Goal: Contribute content: Add original content to the website for others to see

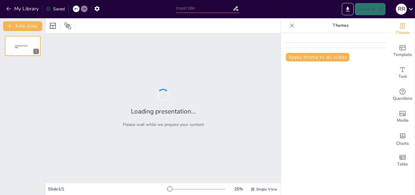
type input "Estrategias de Distribución: Análisis del Canal para Productos de Conveniencia,…"
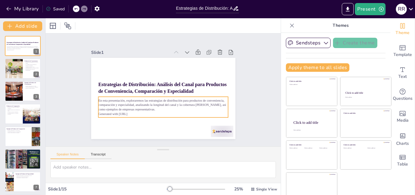
click at [135, 104] on p "En esta presentación, exploraremos las estrategias de distribución para product…" at bounding box center [148, 91] width 27 height 130
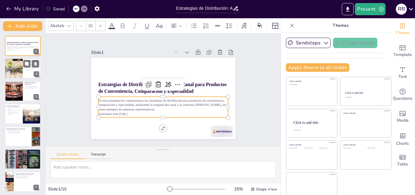
click at [26, 70] on div at bounding box center [23, 68] width 36 height 21
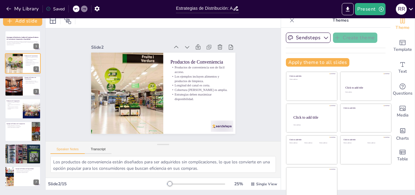
scroll to position [6, 0]
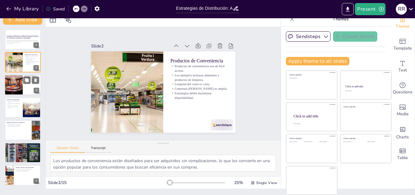
click at [22, 87] on div at bounding box center [14, 84] width 28 height 21
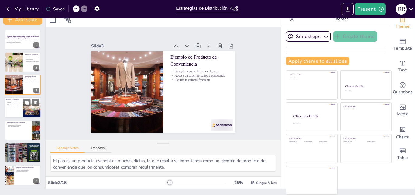
click at [13, 104] on p "Ejemplos incluyen electrodomésticos y ropa." at bounding box center [13, 104] width 15 height 2
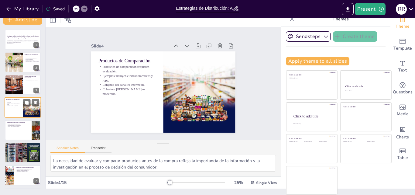
scroll to position [1, 0]
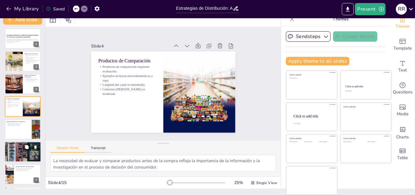
click at [14, 154] on div at bounding box center [23, 151] width 36 height 31
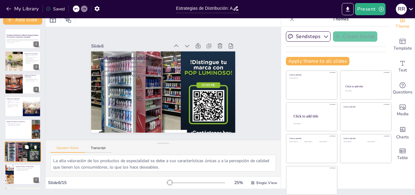
scroll to position [46, 0]
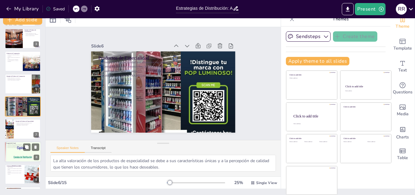
click at [23, 151] on div at bounding box center [23, 151] width 36 height 49
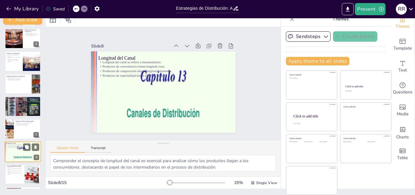
scroll to position [91, 0]
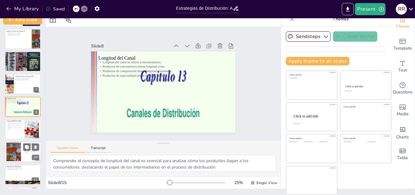
click at [17, 152] on div at bounding box center [14, 151] width 28 height 19
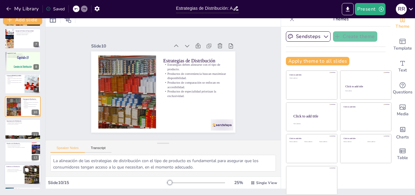
click at [12, 164] on div "Tendencias en Distribución Aumento del comercio electrónico. Personalización de…" at bounding box center [23, 164] width 36 height 0
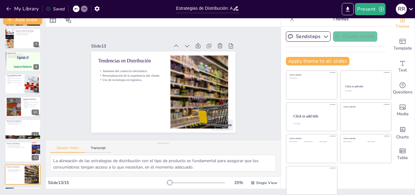
type textarea "El aumento del comercio electrónico ha transformado la forma en que los product…"
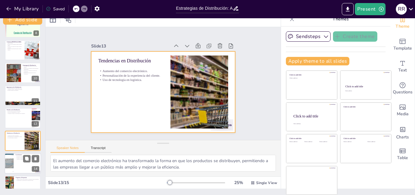
scroll to position [183, 0]
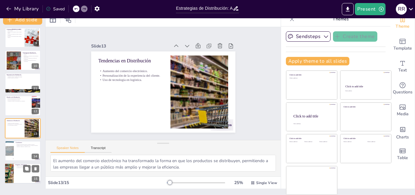
click at [21, 173] on div at bounding box center [23, 173] width 36 height 21
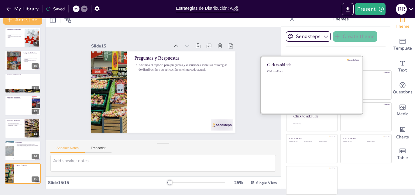
click at [296, 85] on div "Click to add text" at bounding box center [310, 89] width 87 height 38
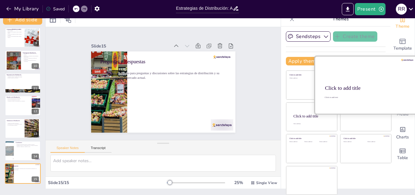
click at [366, 81] on div at bounding box center [366, 84] width 102 height 57
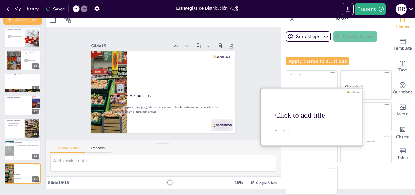
click at [295, 120] on div at bounding box center [312, 116] width 102 height 57
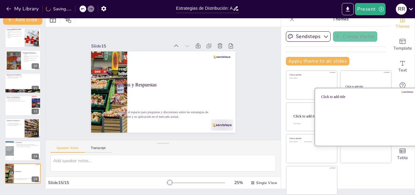
click at [371, 116] on div at bounding box center [366, 116] width 102 height 57
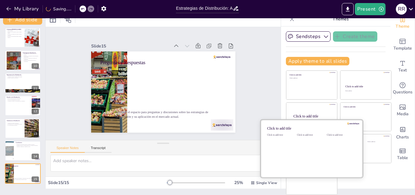
click at [298, 157] on div "Click to add text" at bounding box center [310, 152] width 27 height 38
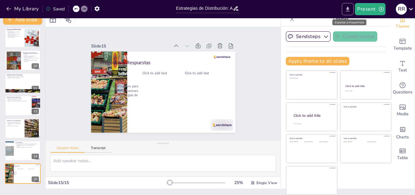
click at [347, 9] on icon "Export to PowerPoint" at bounding box center [348, 9] width 4 height 5
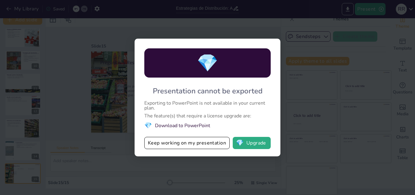
click at [311, 94] on div "💎 Presentation cannot be exported Exporting to PowerPoint is not available in y…" at bounding box center [207, 97] width 415 height 195
click at [204, 143] on button "Keep working on my presentation" at bounding box center [186, 143] width 85 height 12
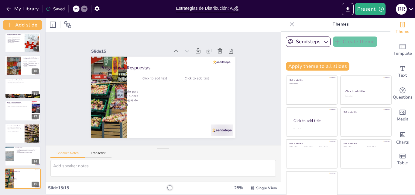
scroll to position [0, 0]
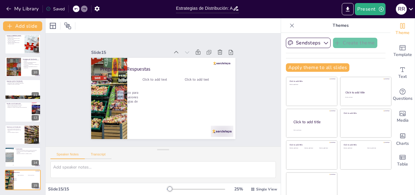
click at [97, 153] on button "Transcript" at bounding box center [98, 155] width 27 height 7
click at [70, 153] on button "Speaker Notes" at bounding box center [67, 155] width 34 height 7
click at [16, 63] on div at bounding box center [14, 66] width 28 height 19
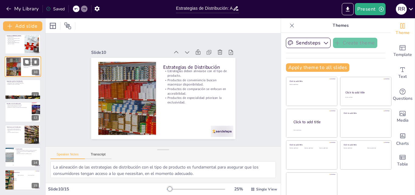
scroll to position [136, 0]
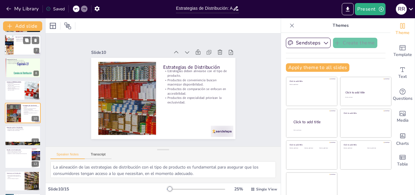
click at [21, 46] on div at bounding box center [23, 45] width 36 height 21
type textarea "El automóvil de lujo es un símbolo de estatus y calidad, lo que lo convierte en…"
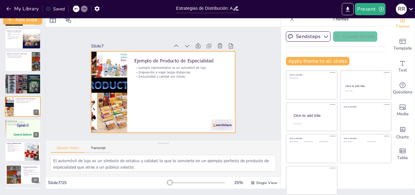
scroll to position [0, 0]
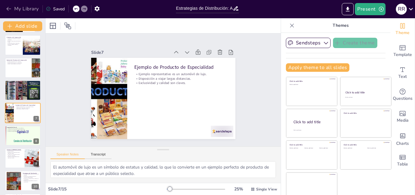
click at [8, 8] on icon "button" at bounding box center [8, 9] width 5 height 4
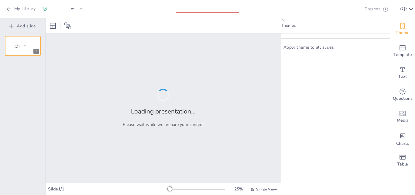
type input "Estrategias de Distribución: Análisis de Canales para Productos de Conveniencia…"
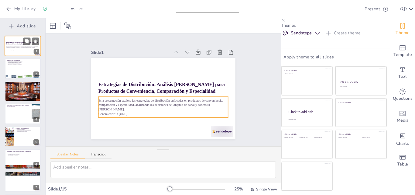
click at [15, 48] on p "Esta presentación explora las estrategias de distribución enfocadas en producto…" at bounding box center [22, 47] width 33 height 3
click at [160, 101] on p "Esta presentación explora las estrategias de distribución enfocadas en producto…" at bounding box center [154, 101] width 113 height 87
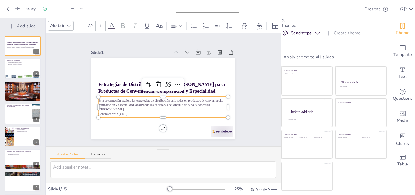
click at [99, 24] on icon at bounding box center [101, 26] width 4 height 4
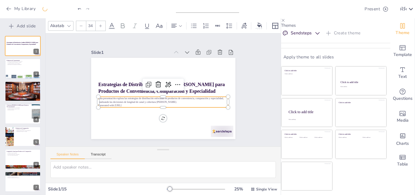
click at [99, 24] on icon at bounding box center [101, 26] width 4 height 4
click at [80, 24] on icon at bounding box center [81, 26] width 4 height 4
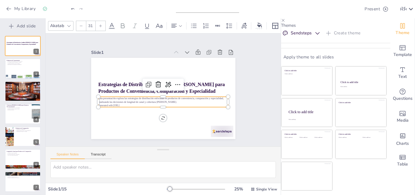
click at [80, 24] on icon at bounding box center [81, 26] width 4 height 4
click at [101, 21] on div at bounding box center [101, 26] width 10 height 10
click at [100, 24] on icon at bounding box center [101, 26] width 4 height 4
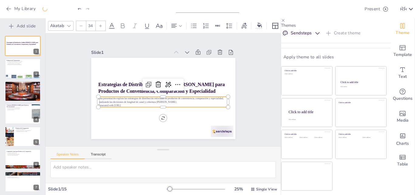
click at [100, 24] on icon at bounding box center [101, 26] width 4 height 4
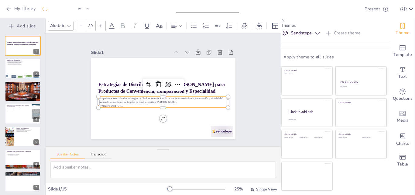
click at [100, 24] on icon at bounding box center [101, 26] width 4 height 4
click at [101, 24] on icon at bounding box center [101, 26] width 4 height 4
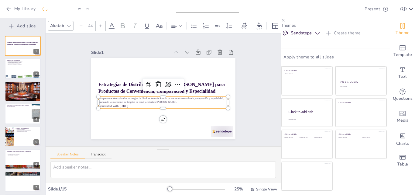
click at [101, 24] on icon at bounding box center [101, 26] width 4 height 4
click at [101, 25] on icon at bounding box center [101, 26] width 4 height 4
type input "47"
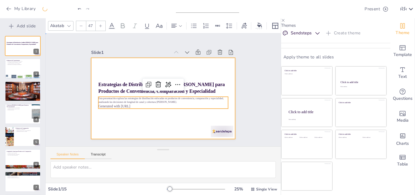
click at [117, 129] on div at bounding box center [163, 98] width 144 height 81
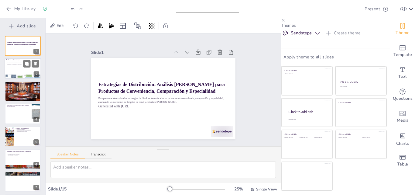
click at [12, 65] on p "Importancia en la estrategia de distribución" at bounding box center [22, 64] width 33 height 1
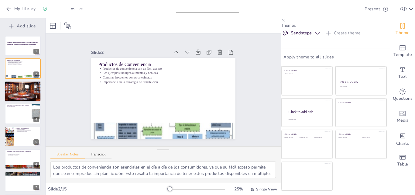
click at [14, 92] on div at bounding box center [23, 90] width 36 height 27
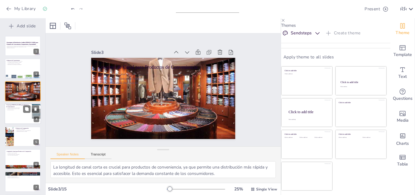
click at [12, 116] on div at bounding box center [23, 113] width 36 height 21
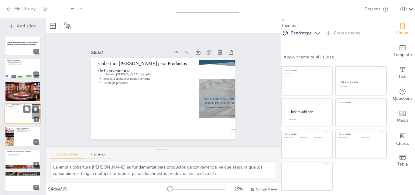
scroll to position [1, 0]
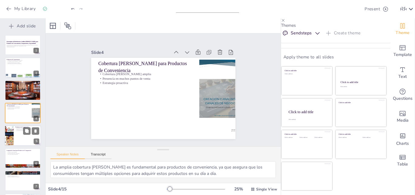
click at [14, 134] on div at bounding box center [23, 135] width 36 height 21
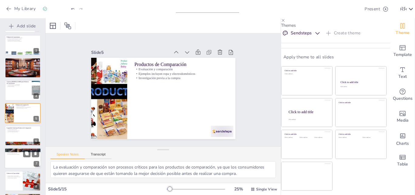
click at [11, 159] on div at bounding box center [23, 158] width 36 height 21
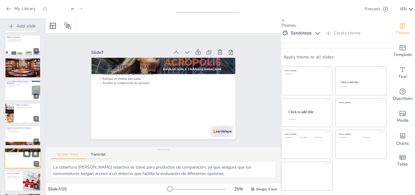
scroll to position [69, 0]
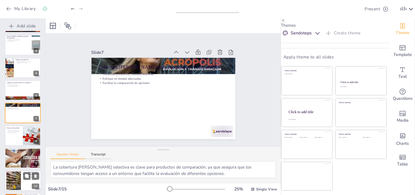
click at [19, 176] on div at bounding box center [14, 180] width 28 height 19
type textarea "La cobertura de mercado muy selectiva es crucial para productos de especialidad…"
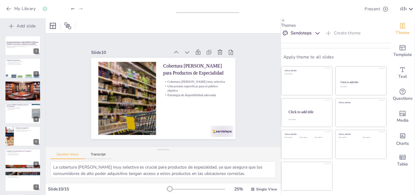
scroll to position [0, 0]
click at [8, 10] on icon "button" at bounding box center [8, 9] width 5 height 4
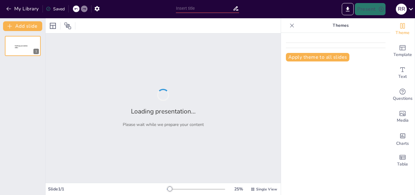
type input "Cobertura [PERSON_NAME]: Selección de Empresas para Cada Tipo de Producto de Co…"
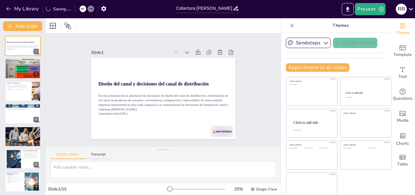
checkbox input "true"
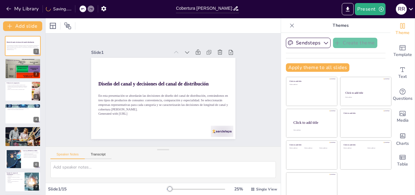
checkbox input "true"
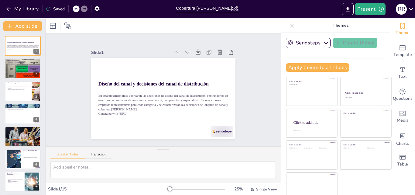
checkbox input "true"
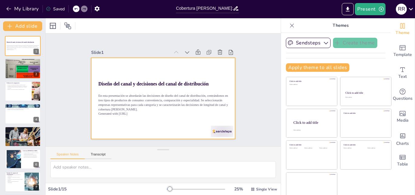
checkbox input "true"
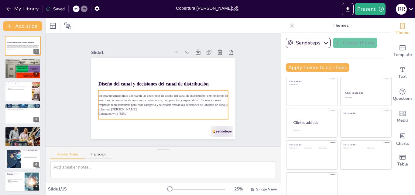
checkbox input "true"
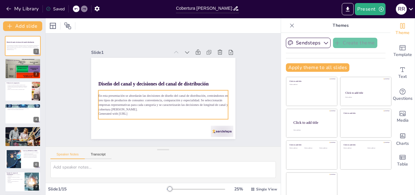
checkbox input "true"
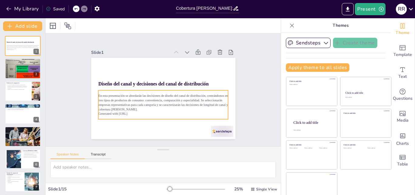
checkbox input "true"
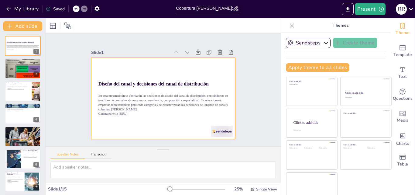
checkbox input "true"
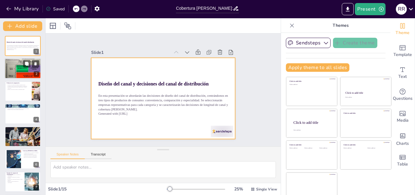
checkbox input "true"
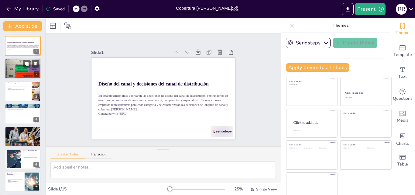
checkbox input "true"
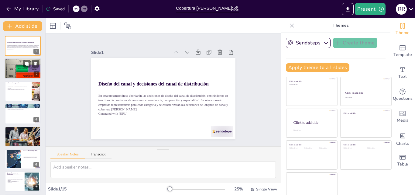
checkbox input "true"
click at [18, 67] on div at bounding box center [23, 68] width 36 height 23
type textarea "Lor ipsumdolo si ametconsecte adi elitsedd eiu tem incididuntut laboreetd ma al…"
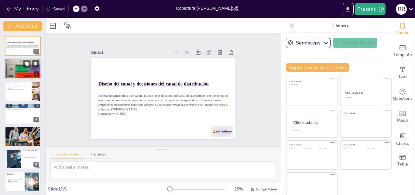
checkbox input "true"
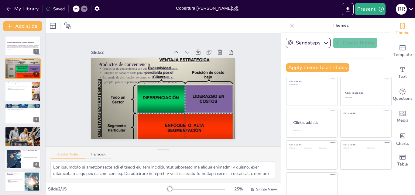
checkbox input "true"
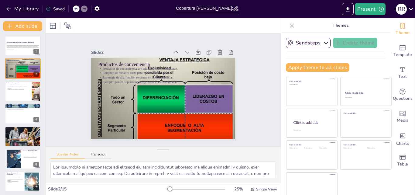
checkbox input "true"
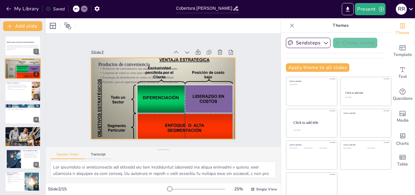
checkbox input "true"
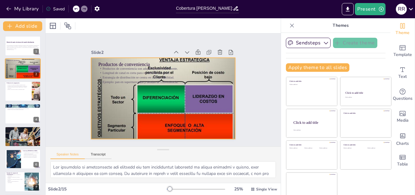
checkbox input "true"
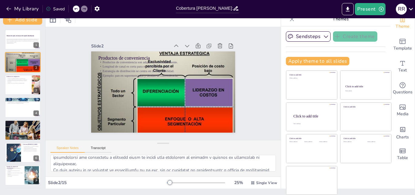
scroll to position [84, 0]
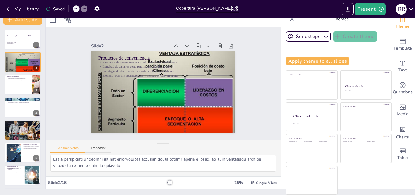
checkbox input "true"
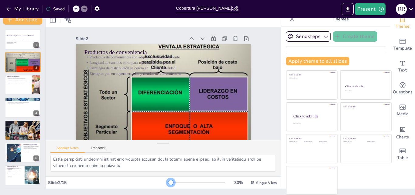
checkbox input "true"
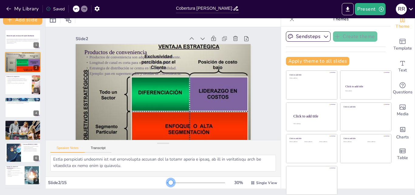
checkbox input "true"
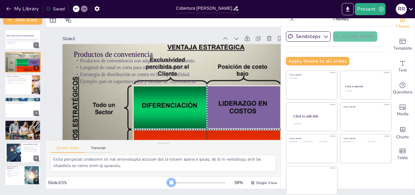
checkbox input "true"
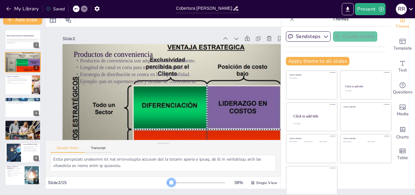
checkbox input "true"
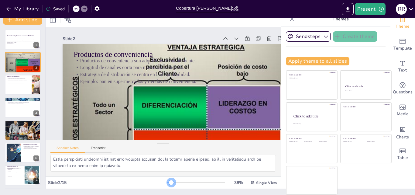
checkbox input "true"
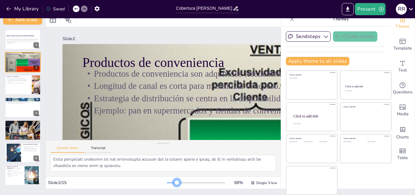
checkbox input "true"
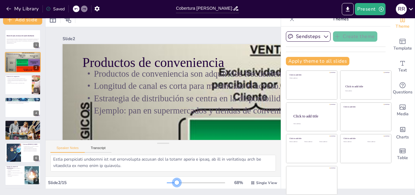
checkbox input "true"
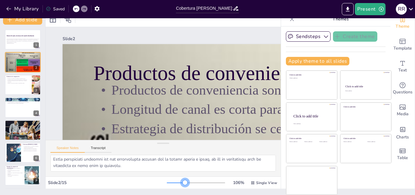
checkbox input "true"
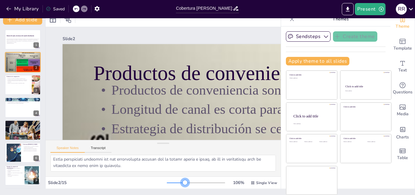
checkbox input "true"
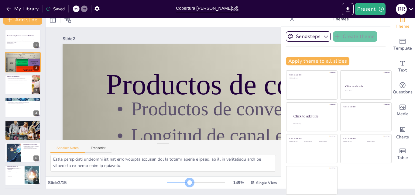
checkbox input "true"
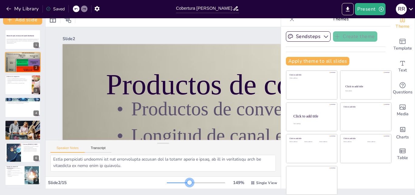
checkbox input "true"
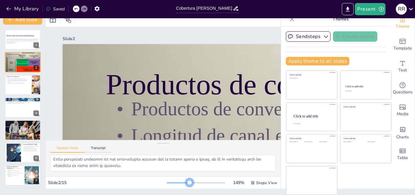
checkbox input "true"
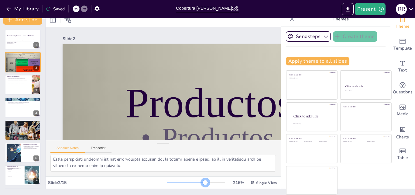
checkbox input "true"
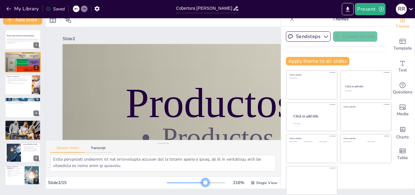
checkbox input "true"
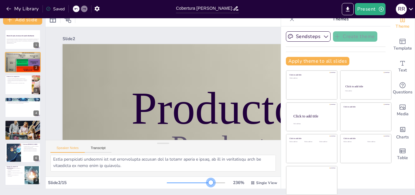
checkbox input "true"
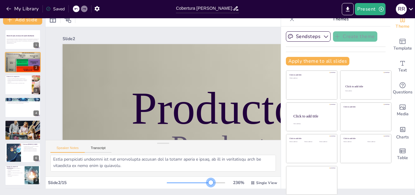
checkbox input "true"
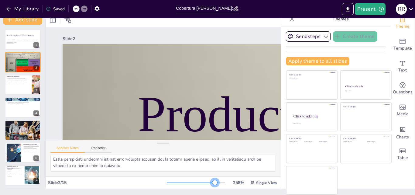
checkbox input "true"
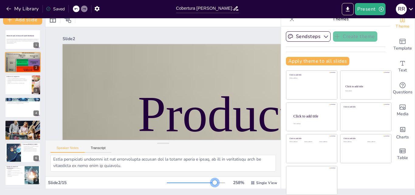
checkbox input "true"
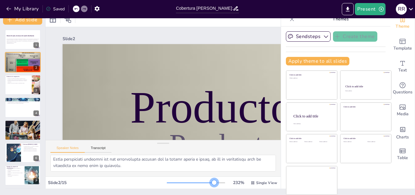
checkbox input "true"
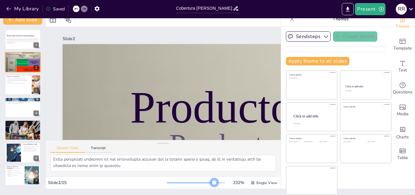
checkbox input "true"
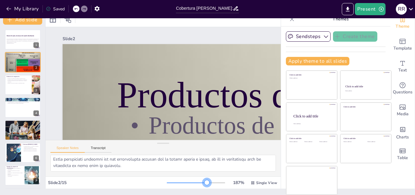
checkbox input "true"
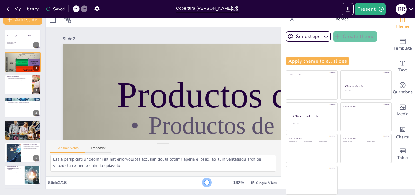
checkbox input "true"
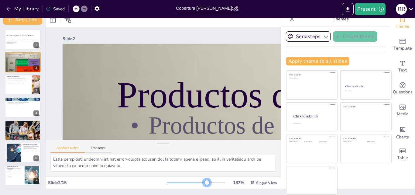
checkbox input "true"
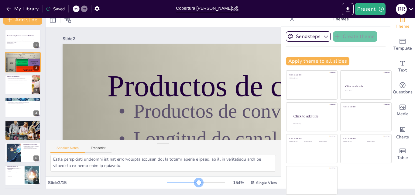
checkbox input "true"
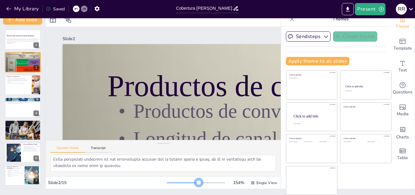
checkbox input "true"
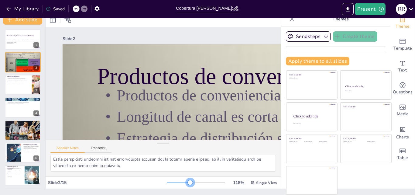
checkbox input "true"
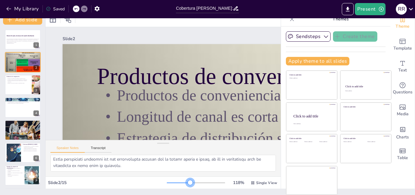
checkbox input "true"
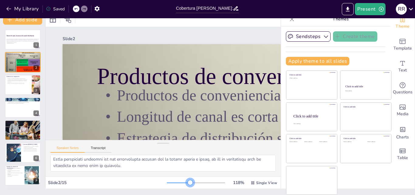
checkbox input "true"
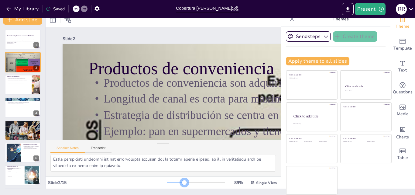
checkbox input "true"
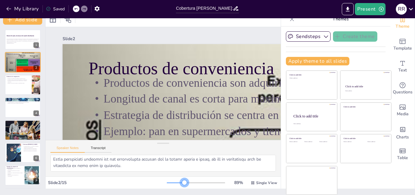
checkbox input "true"
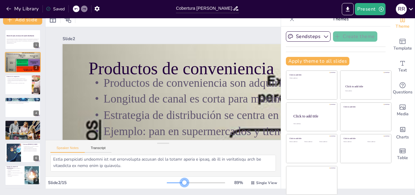
checkbox input "true"
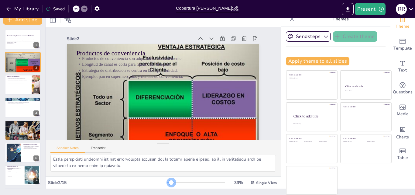
click at [169, 181] on div at bounding box center [171, 182] width 5 height 5
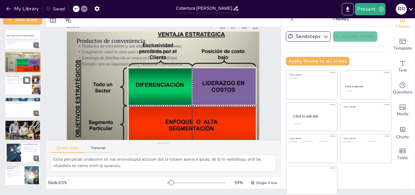
scroll to position [17, 0]
click at [17, 87] on div at bounding box center [23, 84] width 36 height 21
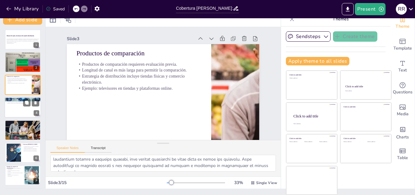
click at [14, 107] on div at bounding box center [23, 107] width 36 height 21
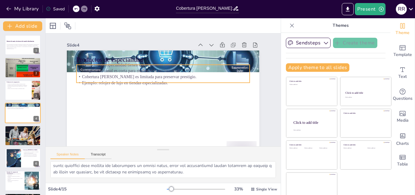
click at [142, 73] on p "Longitud de canal es corta para mantener la exclusividad." at bounding box center [180, 82] width 76 height 161
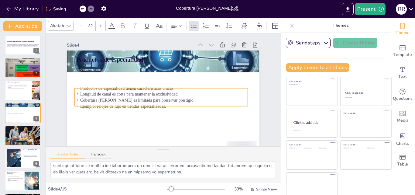
drag, startPoint x: 122, startPoint y: 74, endPoint x: 120, endPoint y: 98, distance: 23.5
click at [120, 98] on p "Cobertura [PERSON_NAME] es limitada para preservar prestigio." at bounding box center [172, 85] width 107 height 144
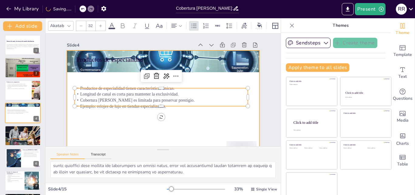
click at [138, 121] on div at bounding box center [149, 94] width 163 height 217
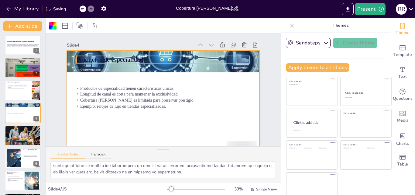
click at [117, 58] on p "Productos de especialidad" at bounding box center [180, 65] width 145 height 109
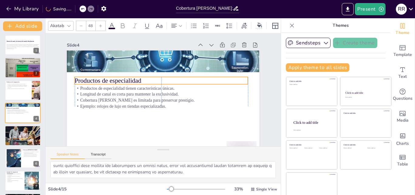
drag, startPoint x: 116, startPoint y: 57, endPoint x: 114, endPoint y: 78, distance: 21.0
click at [114, 78] on p "Productos de especialidad" at bounding box center [168, 81] width 135 height 122
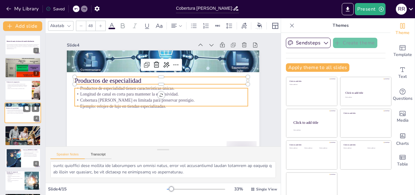
click at [15, 111] on p "Cobertura [PERSON_NAME] es limitada para preservar prestigio." at bounding box center [22, 111] width 33 height 1
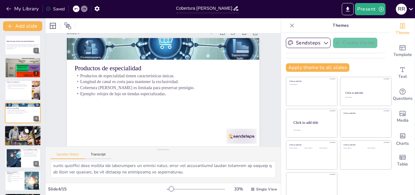
click at [16, 131] on p "Varía según el tipo de producto." at bounding box center [22, 130] width 33 height 1
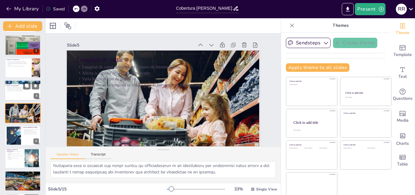
click at [19, 90] on p "Ejemplo: relojes de lujo en tiendas especializadas." at bounding box center [22, 90] width 33 height 1
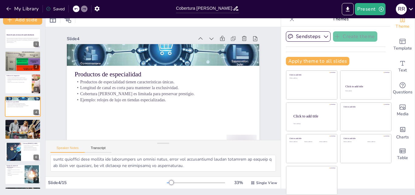
scroll to position [72, 0]
click at [12, 127] on div at bounding box center [23, 129] width 36 height 24
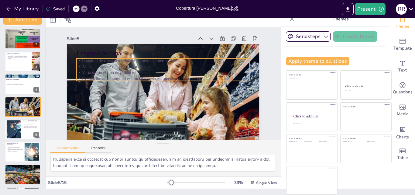
click at [103, 64] on p "Afecta la rapidez de llegada al mercado." at bounding box center [154, 98] width 153 height 92
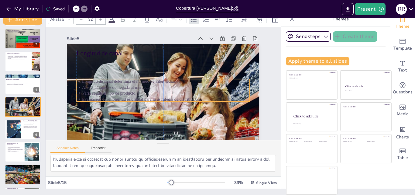
drag, startPoint x: 103, startPoint y: 64, endPoint x: 101, endPoint y: 73, distance: 8.6
click at [106, 76] on p "Afecta la rapidez de llegada al mercado." at bounding box center [166, 81] width 120 height 133
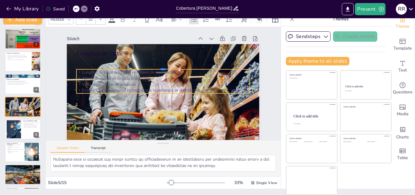
click at [101, 98] on div at bounding box center [163, 100] width 173 height 5
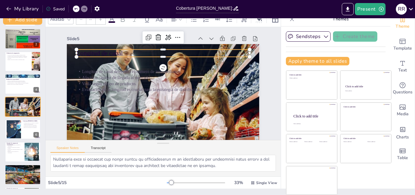
click at [104, 48] on div "Longitud de canal Longitud de canal determina el número de intermediarios. Afec…" at bounding box center [161, 98] width 203 height 128
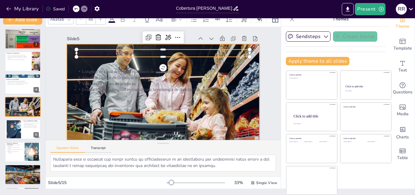
scroll to position [0, 0]
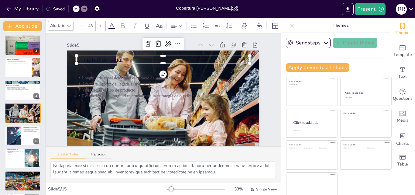
click at [114, 25] on icon at bounding box center [111, 25] width 7 height 7
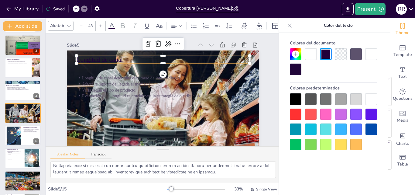
click at [372, 98] on div at bounding box center [371, 99] width 12 height 12
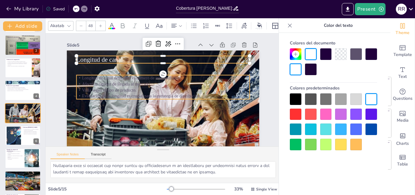
click at [101, 83] on p "Afecta la rapidez de llegada al mercado." at bounding box center [164, 84] width 167 height 59
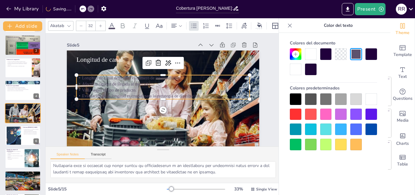
click at [369, 98] on div at bounding box center [371, 99] width 12 height 12
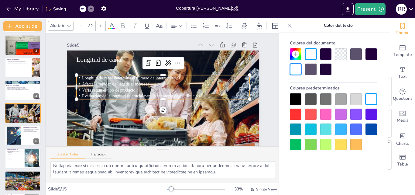
click at [323, 113] on div at bounding box center [326, 114] width 12 height 12
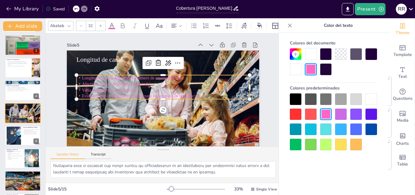
click at [323, 129] on div at bounding box center [326, 129] width 12 height 12
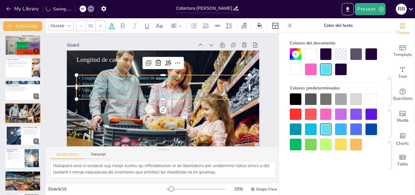
click at [311, 146] on div at bounding box center [311, 145] width 12 height 12
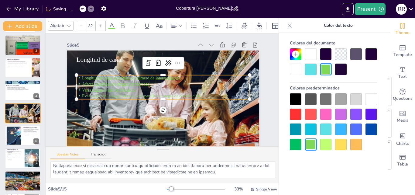
click at [330, 142] on div at bounding box center [326, 145] width 12 height 12
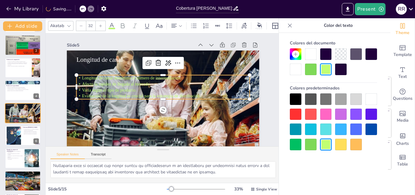
click at [338, 143] on div at bounding box center [341, 145] width 12 height 12
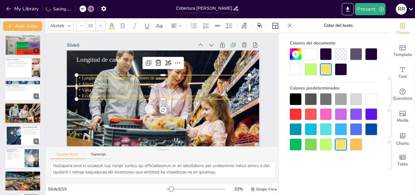
click at [354, 143] on div at bounding box center [356, 145] width 12 height 12
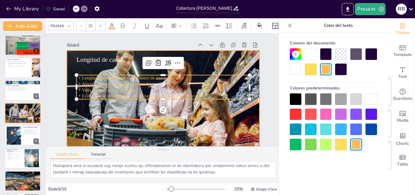
click at [221, 126] on div at bounding box center [178, 86] width 166 height 215
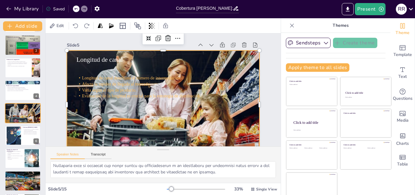
click at [218, 126] on div at bounding box center [175, 98] width 217 height 231
click at [10, 135] on div at bounding box center [13, 135] width 34 height 19
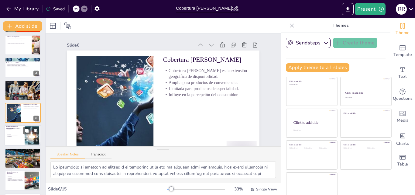
click at [14, 132] on p "Promociones y publicidad fomentan la compra impulsiva." at bounding box center [14, 133] width 16 height 2
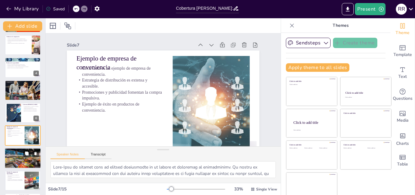
scroll to position [69, 0]
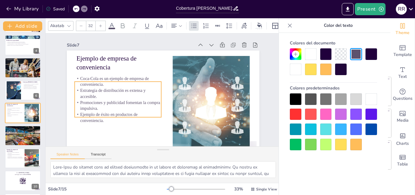
drag, startPoint x: 101, startPoint y: 76, endPoint x: 99, endPoint y: 86, distance: 10.5
click at [106, 86] on p "Coca-Cola es un ejemplo de empresa de conveniencia." at bounding box center [139, 50] width 67 height 72
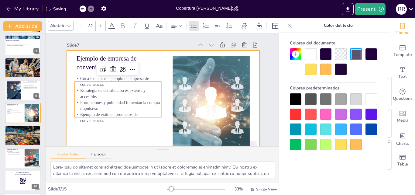
click at [147, 126] on div at bounding box center [164, 75] width 203 height 128
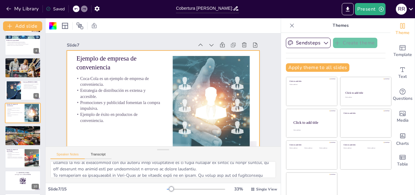
scroll to position [0, 0]
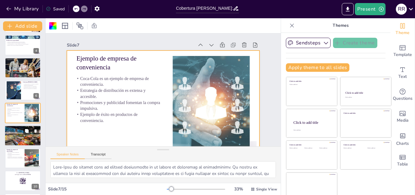
click at [13, 131] on p "Ejemplo de éxito en productos de comparación." at bounding box center [22, 131] width 33 height 1
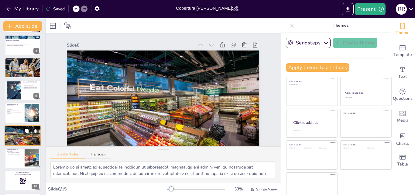
scroll to position [91, 0]
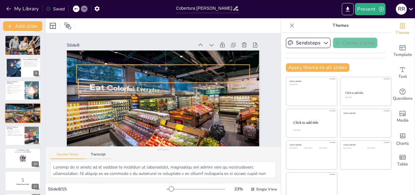
click at [105, 77] on p "Información detallada facilita la comparación." at bounding box center [163, 77] width 173 height 6
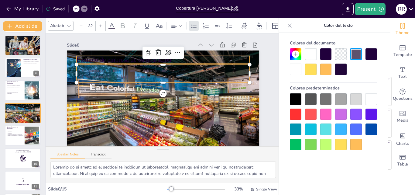
click at [161, 59] on p "Ejemplo de empresa de comparación" at bounding box center [192, 98] width 62 height 167
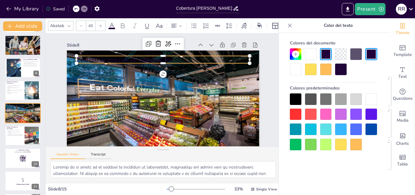
click at [291, 68] on div at bounding box center [296, 69] width 12 height 12
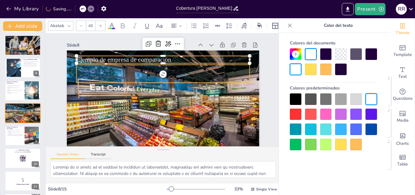
click at [115, 83] on div "Ejemplo de empresa de comparación Samsung es un ejemplo de empresa de comparaci…" at bounding box center [163, 104] width 193 height 108
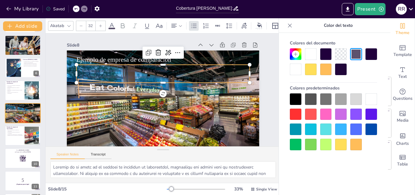
click at [377, 99] on div at bounding box center [371, 99] width 12 height 12
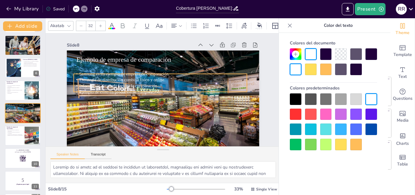
drag, startPoint x: 160, startPoint y: 74, endPoint x: 157, endPoint y: 84, distance: 9.7
click at [157, 84] on p "Información detallada facilita la comparación." at bounding box center [159, 91] width 24 height 173
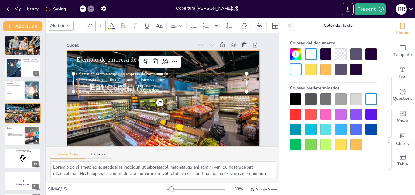
click at [188, 66] on div at bounding box center [165, 104] width 204 height 141
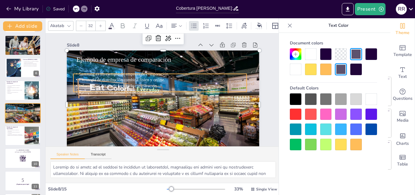
click at [135, 77] on p "Estrategia de distribución combina físico y online." at bounding box center [167, 80] width 133 height 120
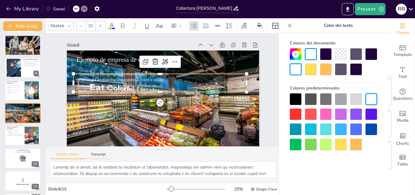
click at [156, 91] on span "Ejemplo de éxito en productos de comparación." at bounding box center [127, 66] width 69 height 52
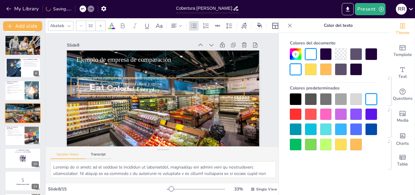
drag, startPoint x: 156, startPoint y: 91, endPoint x: 153, endPoint y: 95, distance: 5.2
click at [153, 95] on p "Ejemplo de éxito en productos de comparación." at bounding box center [170, 94] width 42 height 171
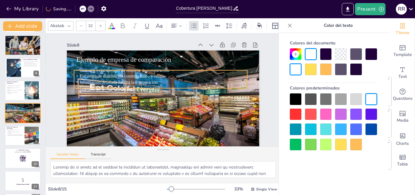
drag, startPoint x: 151, startPoint y: 85, endPoint x: 152, endPoint y: 73, distance: 12.5
click at [154, 99] on span "Estrategia de distribución combina físico y online." at bounding box center [194, 118] width 80 height 39
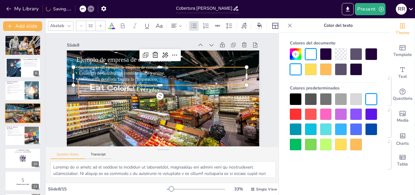
click at [151, 73] on span "Estrategia de distribución combina físico y online." at bounding box center [152, 47] width 54 height 72
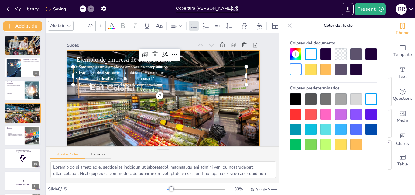
click at [129, 91] on div at bounding box center [167, 75] width 214 height 158
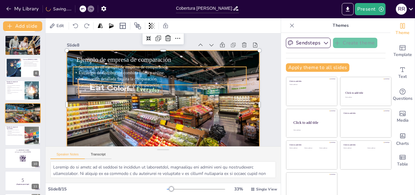
click at [143, 78] on span "Información detallada facilita la comparación." at bounding box center [118, 79] width 79 height 5
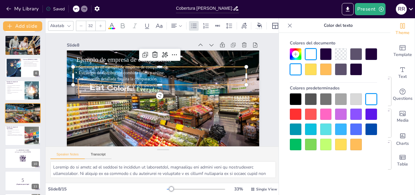
click at [161, 94] on span "Ejemplo de éxito en productos de comparación." at bounding box center [195, 120] width 69 height 52
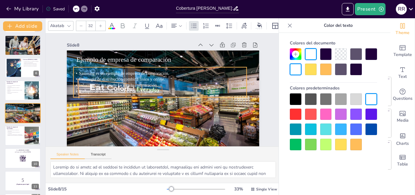
drag, startPoint x: 155, startPoint y: 85, endPoint x: 163, endPoint y: 98, distance: 14.5
click at [163, 82] on div at bounding box center [166, 79] width 173 height 5
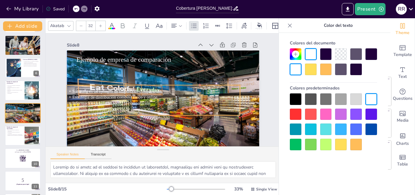
drag, startPoint x: 192, startPoint y: 84, endPoint x: 183, endPoint y: 78, distance: 10.5
click at [183, 88] on div "Samsung es un ejemplo de empresa de comparación. Estrategia de distribución com…" at bounding box center [153, 100] width 173 height 24
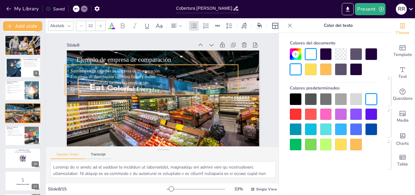
drag, startPoint x: 183, startPoint y: 78, endPoint x: 185, endPoint y: 75, distance: 3.4
click at [183, 77] on p "Estrategia de distribución combina físico y online." at bounding box center [171, 74] width 59 height 166
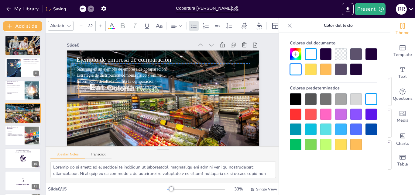
drag, startPoint x: 185, startPoint y: 75, endPoint x: 190, endPoint y: 76, distance: 4.9
click at [190, 76] on p "Estrategia de distribución combina físico y online." at bounding box center [174, 78] width 76 height 161
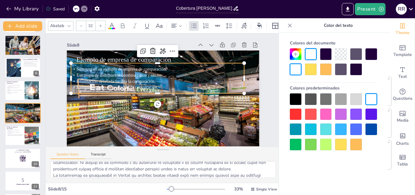
scroll to position [0, 0]
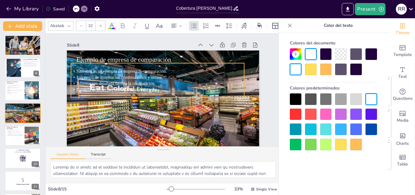
drag, startPoint x: 156, startPoint y: 94, endPoint x: 156, endPoint y: 98, distance: 4.3
click at [156, 98] on div at bounding box center [152, 85] width 23 height 173
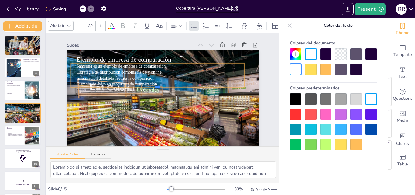
drag, startPoint x: 156, startPoint y: 98, endPoint x: 160, endPoint y: 88, distance: 11.5
click at [160, 88] on div at bounding box center [157, 89] width 173 height 5
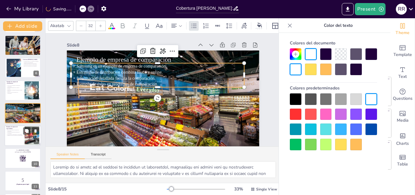
click at [15, 133] on p "Estrategia de distribución mantiene la exclusividad." at bounding box center [14, 133] width 16 height 2
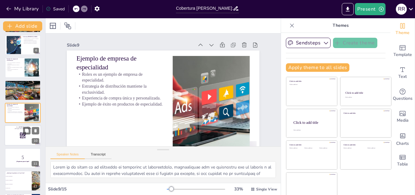
click at [15, 130] on div at bounding box center [23, 135] width 36 height 21
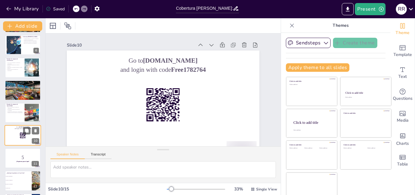
scroll to position [136, 0]
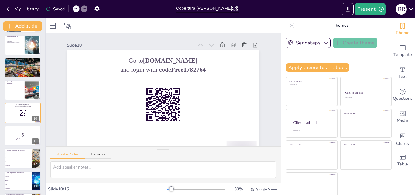
click at [16, 158] on li "Producto de comparación" at bounding box center [18, 158] width 27 height 4
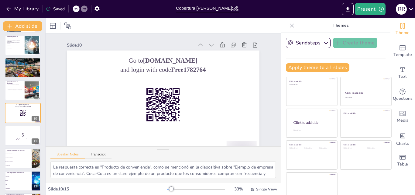
scroll to position [182, 0]
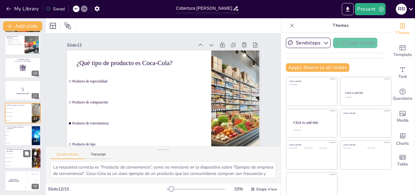
click at [16, 159] on li "Tienen características únicas" at bounding box center [18, 158] width 27 height 4
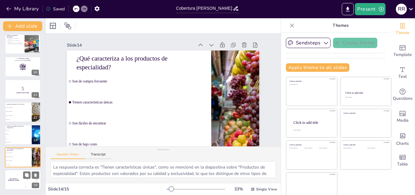
click at [14, 179] on h4 "The winner is [PERSON_NAME]" at bounding box center [14, 179] width 18 height 3
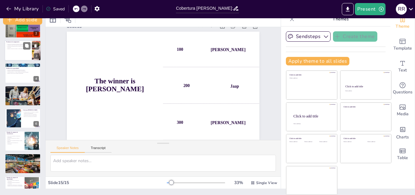
scroll to position [0, 0]
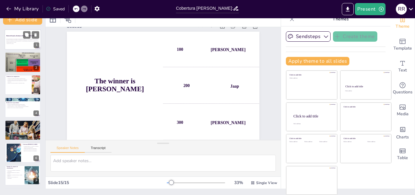
click at [15, 39] on p "En esta presentación se abordarán las decisiones de diseño del canal de distrib…" at bounding box center [22, 40] width 33 height 5
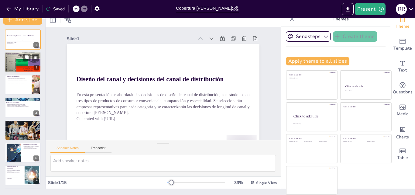
click at [9, 64] on div at bounding box center [23, 62] width 36 height 23
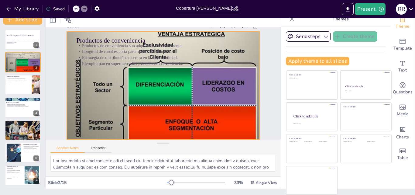
scroll to position [17, 0]
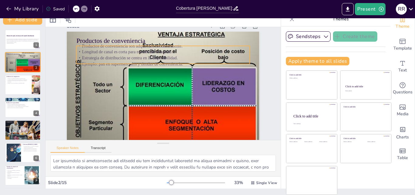
click at [114, 74] on p "Longitud de canal es corta para maximizar el acceso." at bounding box center [176, 112] width 161 height 76
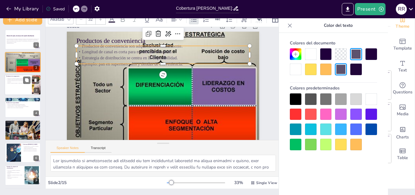
click at [9, 84] on div "Productos de comparación requieren evaluación previa. Longitud de canal es más …" at bounding box center [18, 80] width 24 height 7
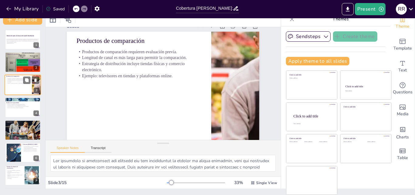
scroll to position [0, 0]
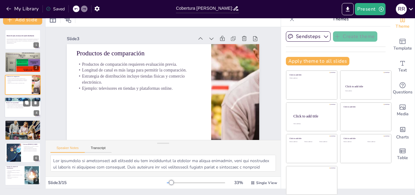
click at [16, 112] on div at bounding box center [23, 107] width 36 height 21
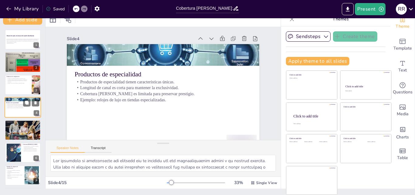
scroll to position [1, 0]
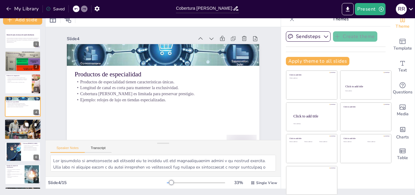
click at [13, 128] on span "Evaluación de la longitud es crucial para la estrategia de distribución." at bounding box center [18, 127] width 22 height 1
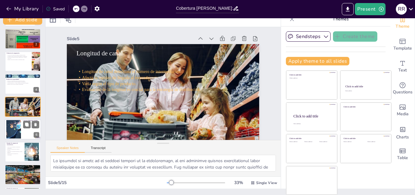
click at [11, 131] on div at bounding box center [13, 129] width 34 height 19
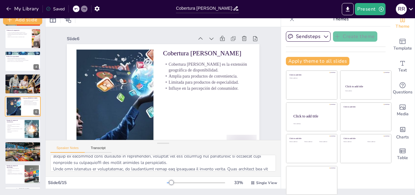
scroll to position [0, 0]
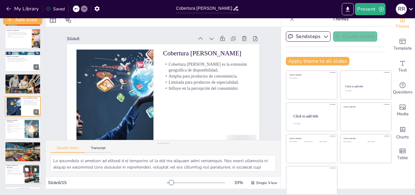
click at [13, 173] on p "Ejemplo de éxito en productos de especialidad." at bounding box center [14, 173] width 16 height 1
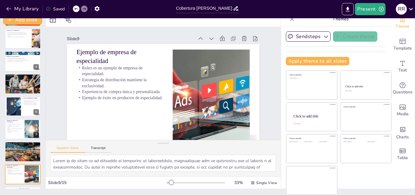
scroll to position [114, 0]
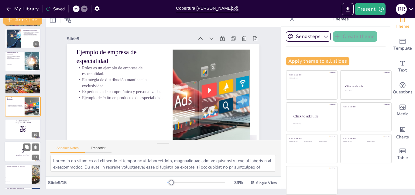
click at [13, 151] on p "5" at bounding box center [22, 150] width 33 height 7
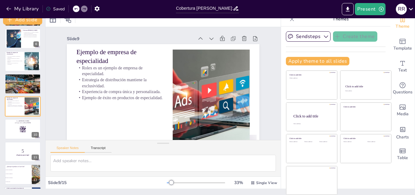
scroll to position [159, 0]
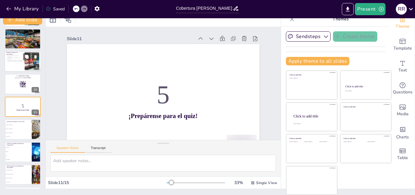
click at [16, 62] on div at bounding box center [23, 61] width 36 height 21
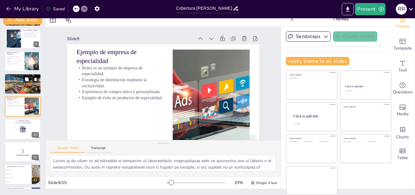
scroll to position [84, 0]
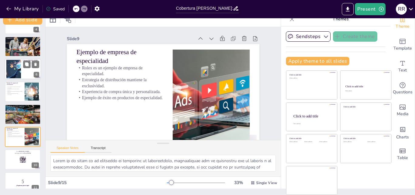
click at [14, 67] on div at bounding box center [13, 69] width 34 height 19
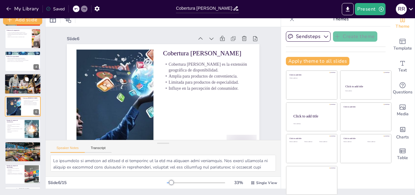
click at [13, 82] on span "Evaluación de la longitud es crucial para la estrategia de distribución." at bounding box center [18, 82] width 22 height 1
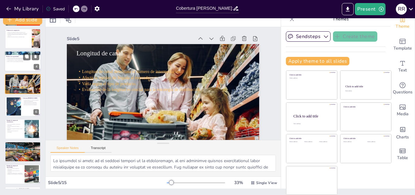
scroll to position [23, 0]
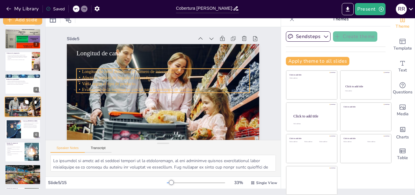
click at [14, 105] on span "Evaluación de la longitud es crucial para la estrategia de distribución." at bounding box center [18, 104] width 22 height 1
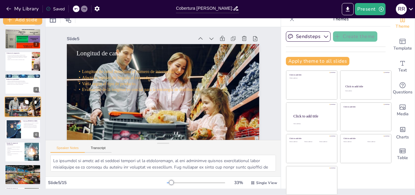
scroll to position [15, 0]
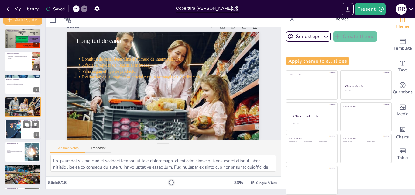
click at [12, 123] on div at bounding box center [13, 129] width 34 height 19
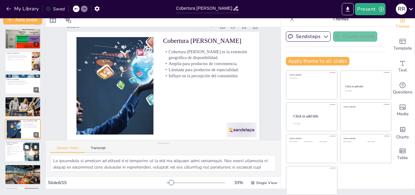
scroll to position [0, 0]
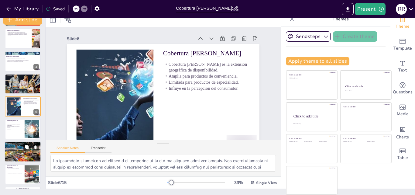
click at [15, 150] on div at bounding box center [23, 151] width 36 height 23
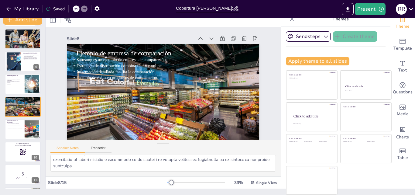
scroll to position [72, 0]
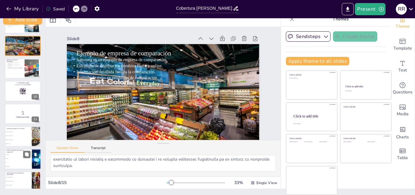
click at [11, 137] on li "Producto de comparación" at bounding box center [18, 136] width 27 height 4
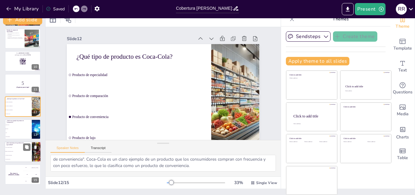
click at [15, 155] on span "Son fáciles de encontrar" at bounding box center [18, 155] width 26 height 1
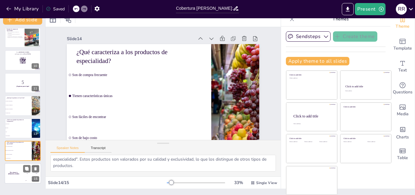
click at [16, 171] on div "The winner is [PERSON_NAME]" at bounding box center [14, 173] width 18 height 21
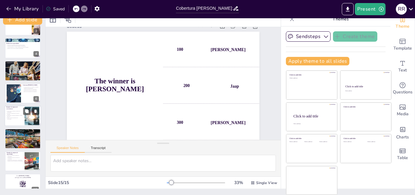
scroll to position [31, 0]
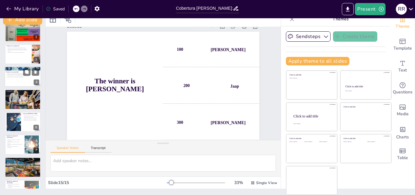
click at [12, 75] on p "Cobertura [PERSON_NAME] es limitada para preservar prestigio." at bounding box center [22, 75] width 33 height 1
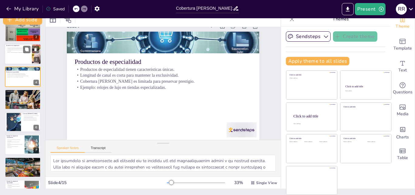
scroll to position [0, 0]
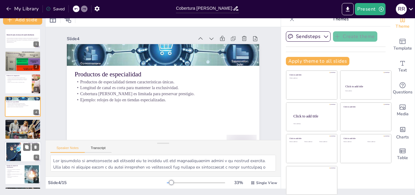
click at [12, 148] on div at bounding box center [13, 151] width 34 height 19
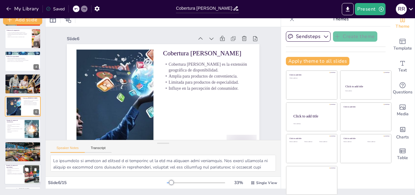
click at [14, 174] on p "Ejemplo de éxito en productos de especialidad." at bounding box center [14, 173] width 16 height 1
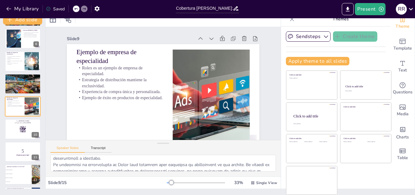
scroll to position [0, 0]
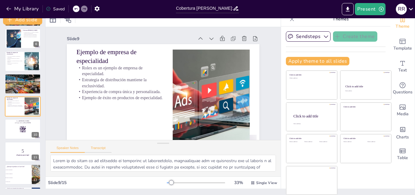
click at [100, 147] on button "Transcript" at bounding box center [98, 149] width 27 height 7
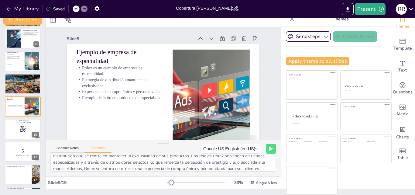
scroll to position [27, 0]
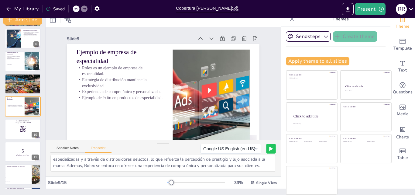
click at [269, 149] on icon at bounding box center [270, 149] width 3 height 4
click at [257, 148] on rect at bounding box center [257, 148] width 1 height 4
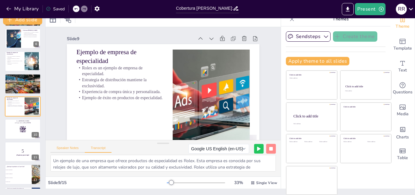
click at [72, 147] on button "Speaker Notes" at bounding box center [67, 149] width 34 height 7
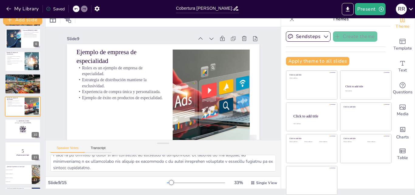
scroll to position [65, 0]
